Goal: Task Accomplishment & Management: Complete application form

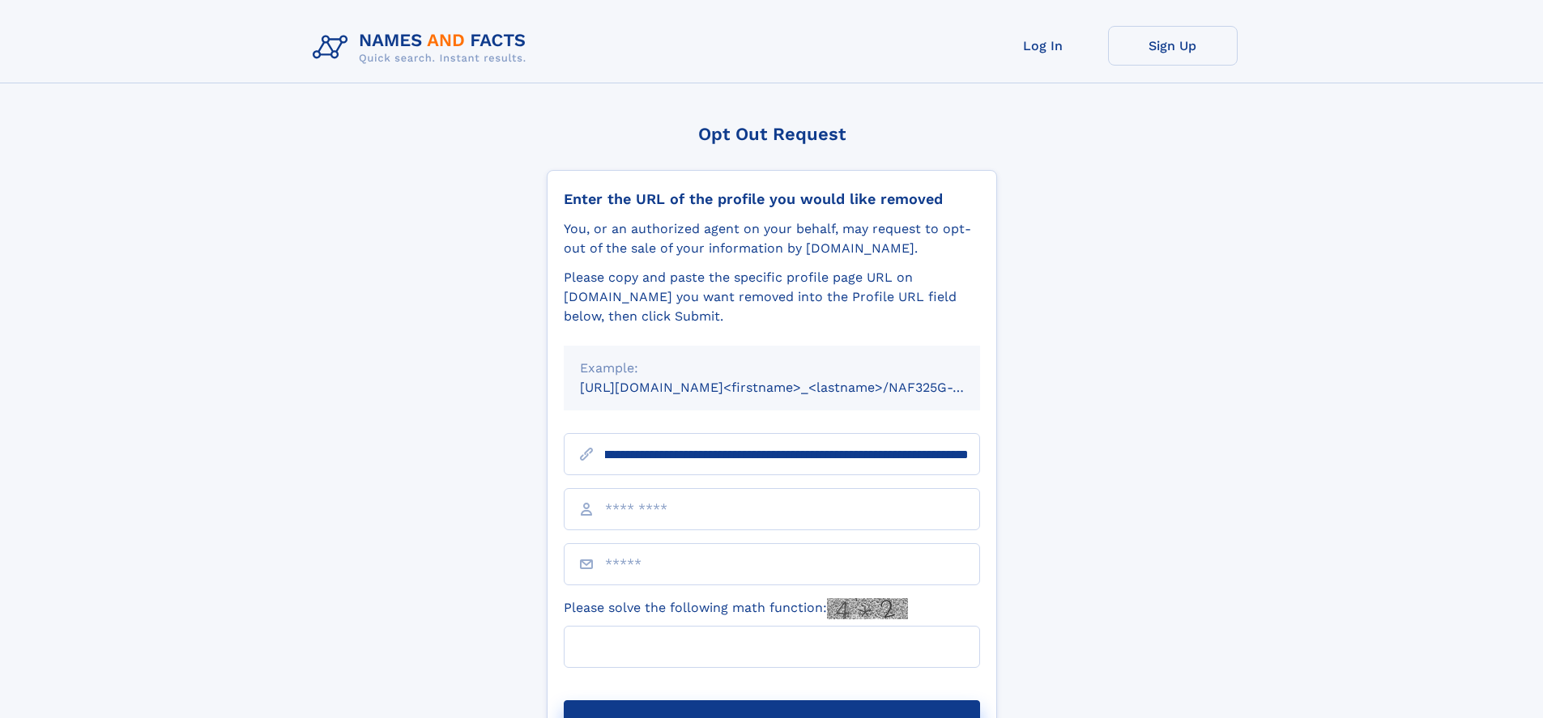
scroll to position [0, 174]
type input "**********"
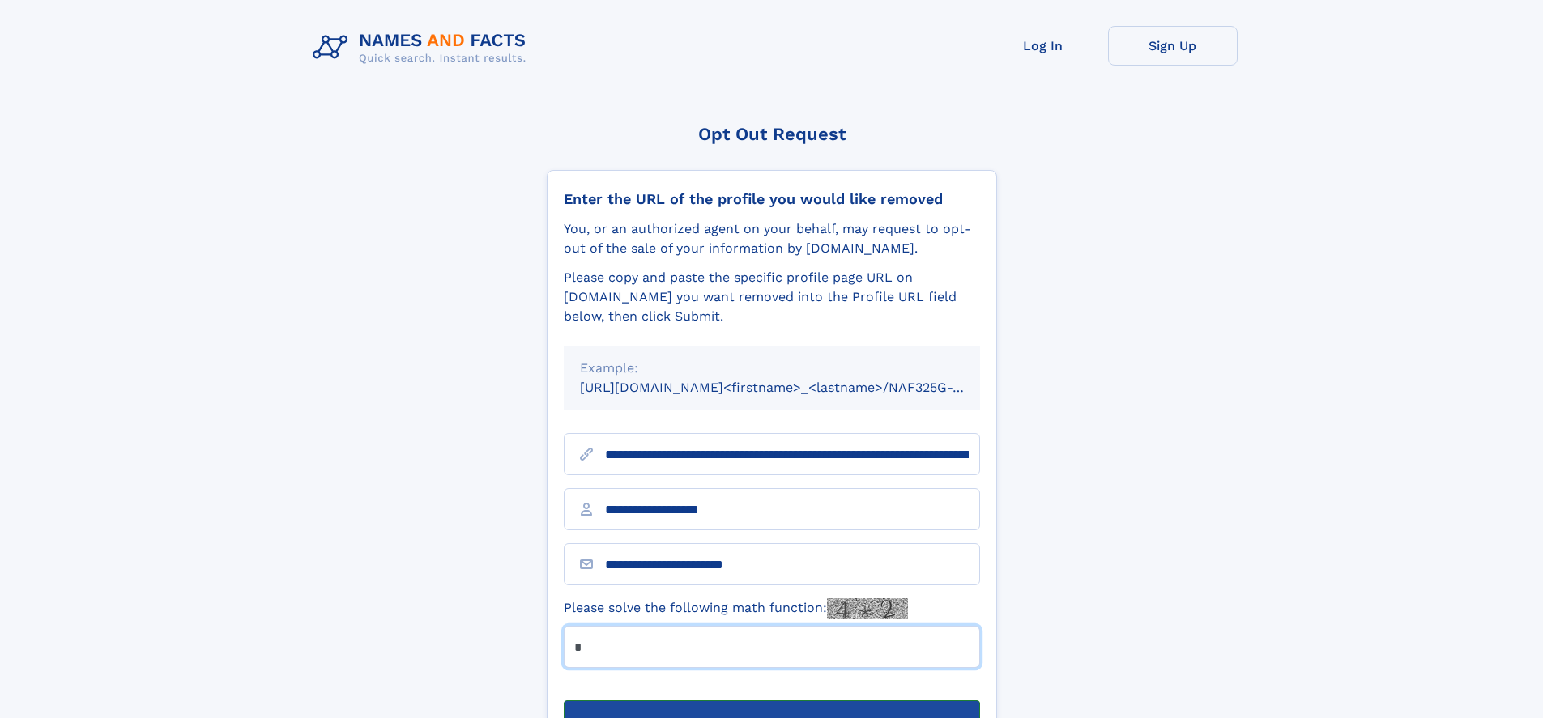
type input "*"
click at [771, 700] on button "Submit Opt Out Request" at bounding box center [772, 726] width 416 height 52
